Goal: Information Seeking & Learning: Learn about a topic

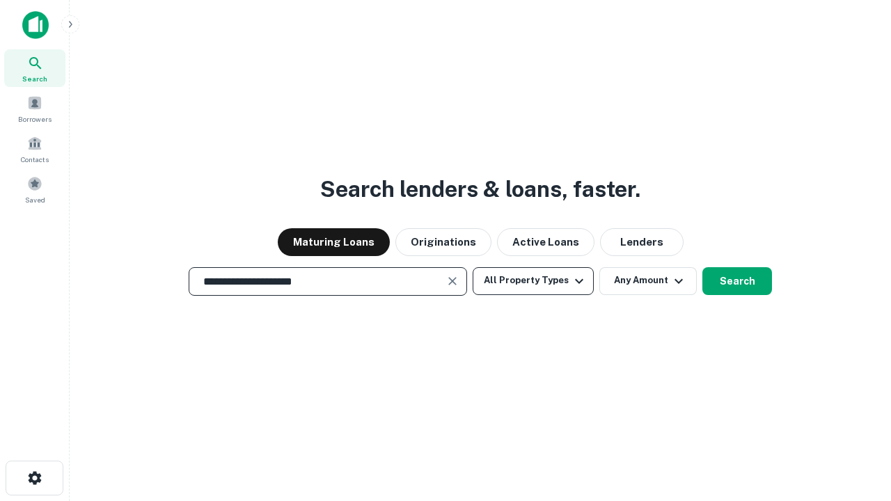
type input "**********"
click at [533, 281] on button "All Property Types" at bounding box center [533, 281] width 121 height 28
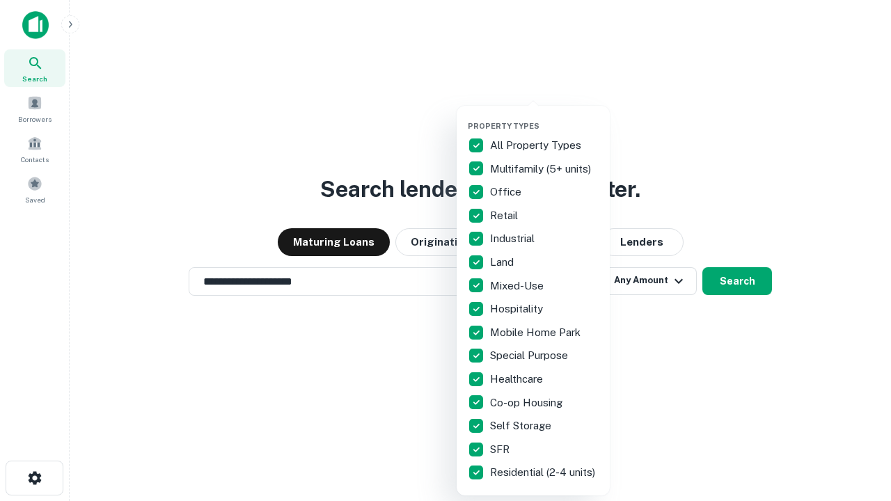
click at [544, 117] on button "button" at bounding box center [544, 117] width 153 height 1
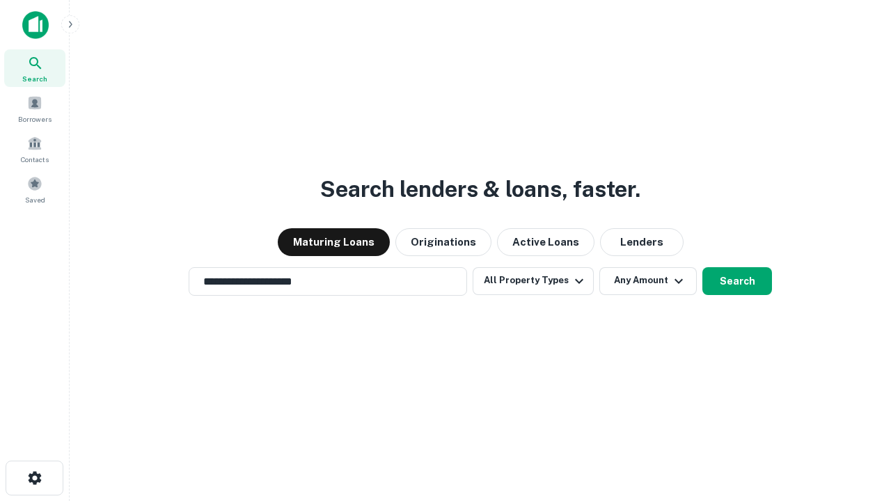
scroll to position [8, 168]
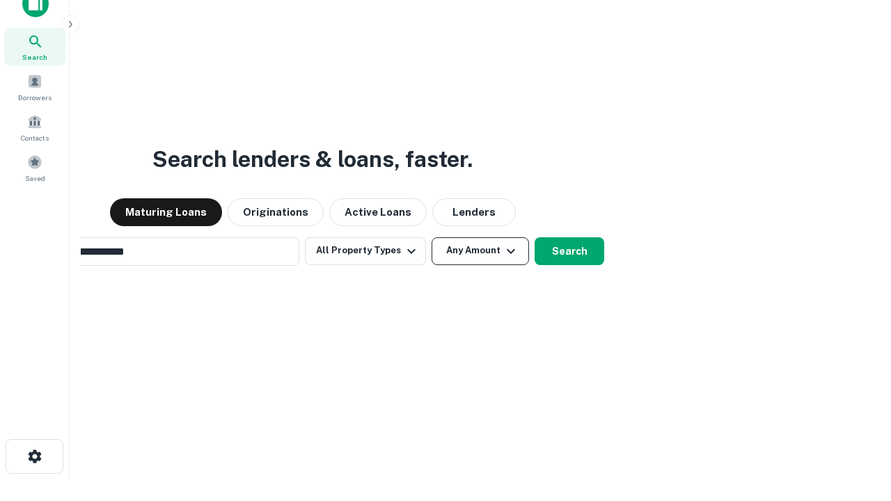
click at [432, 237] on button "Any Amount" at bounding box center [480, 251] width 97 height 28
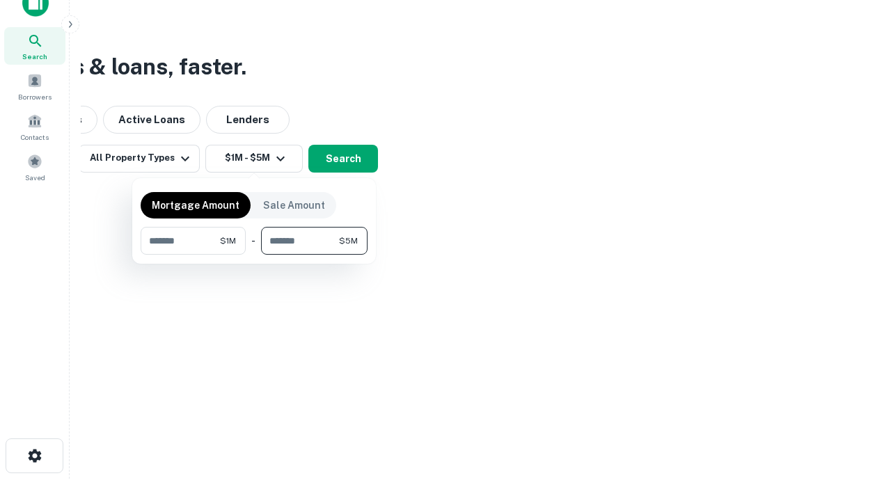
type input "*******"
click at [254, 255] on button "button" at bounding box center [254, 255] width 227 height 1
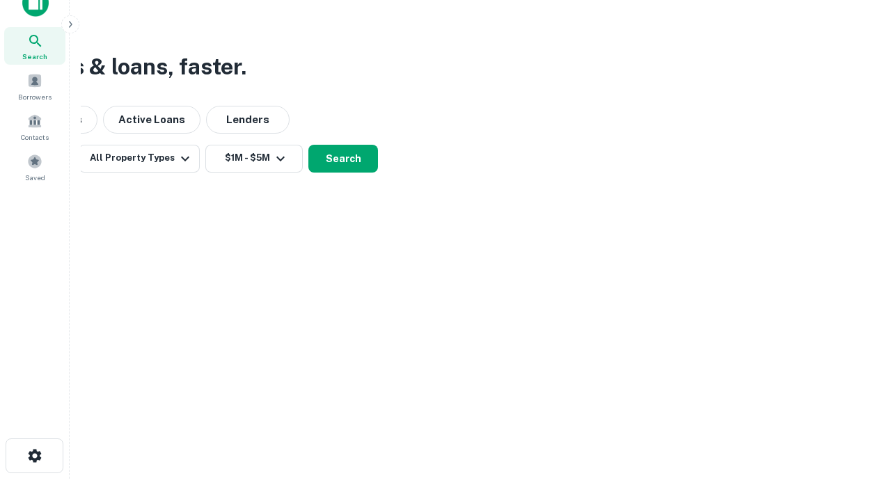
scroll to position [8, 257]
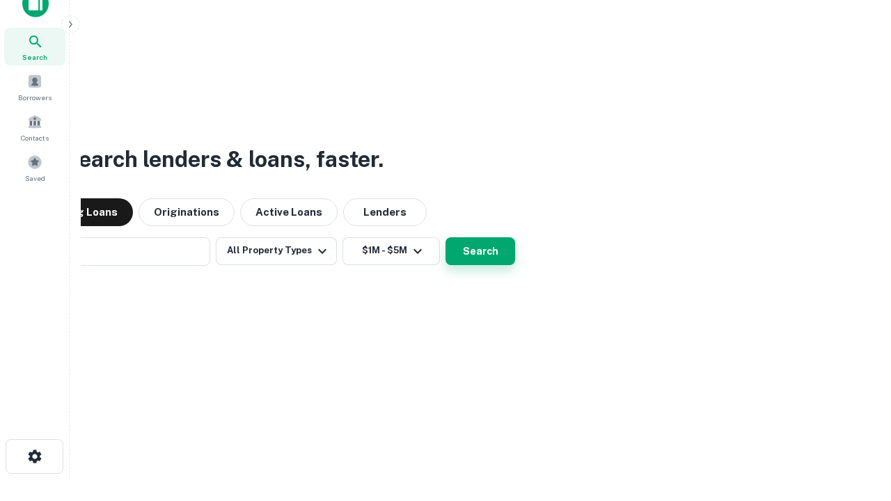
click at [446, 237] on button "Search" at bounding box center [481, 251] width 70 height 28
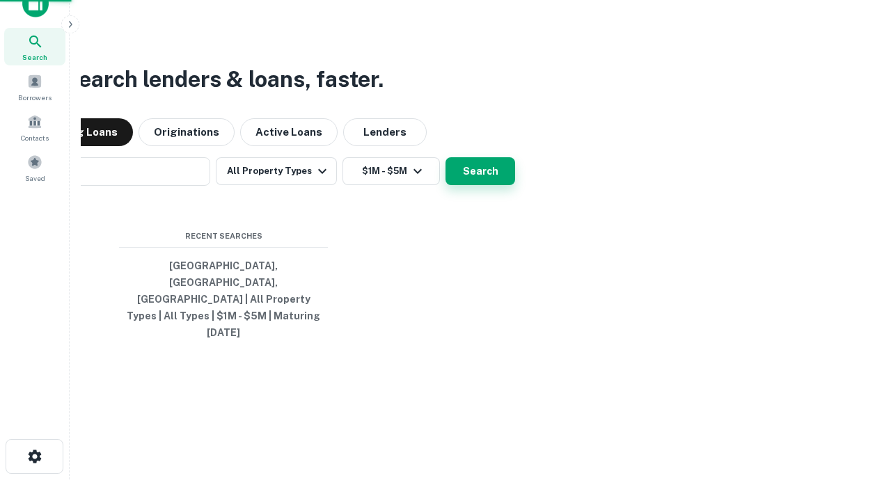
scroll to position [37, 394]
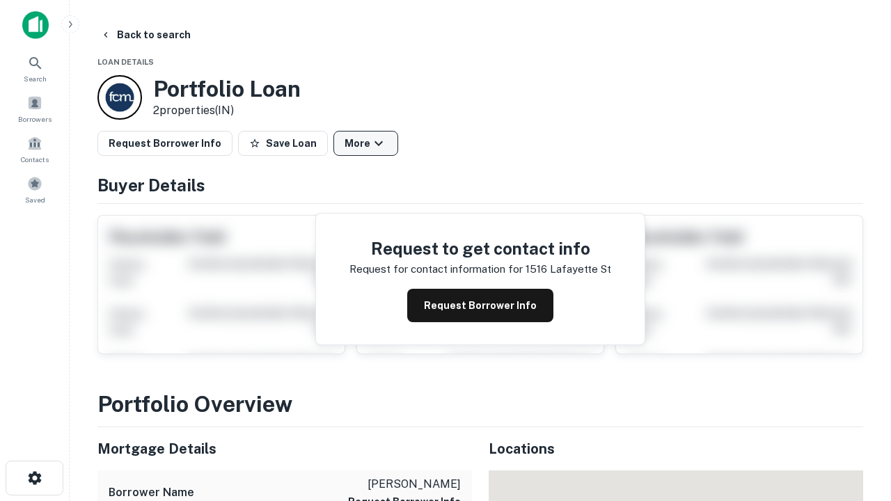
click at [365, 143] on button "More" at bounding box center [365, 143] width 65 height 25
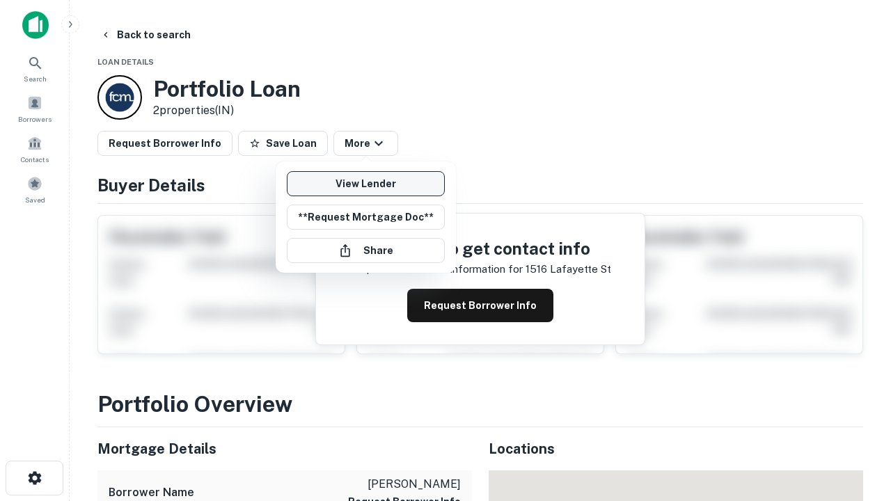
click at [365, 184] on link "View Lender" at bounding box center [366, 183] width 158 height 25
